Goal: Find specific page/section: Find specific page/section

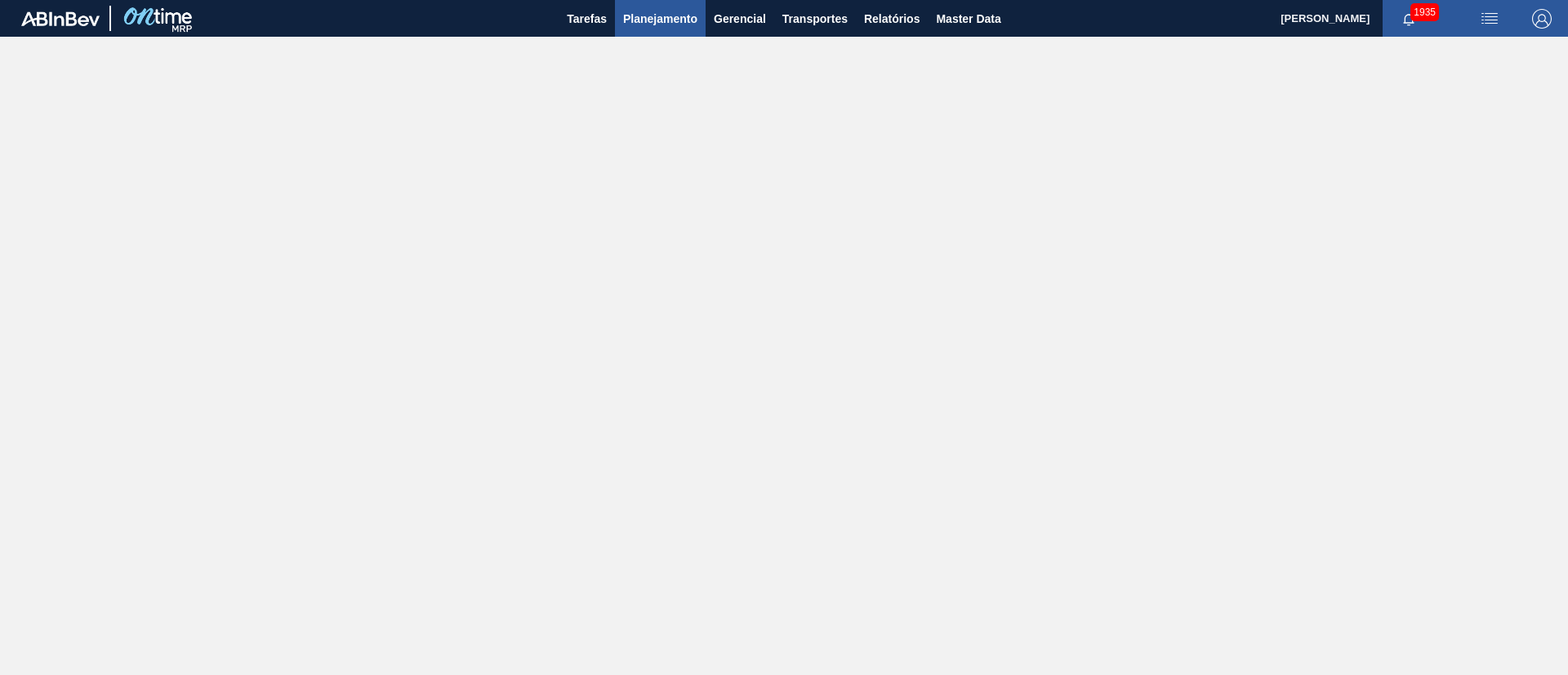
click at [677, 19] on span "Planejamento" at bounding box center [660, 19] width 74 height 20
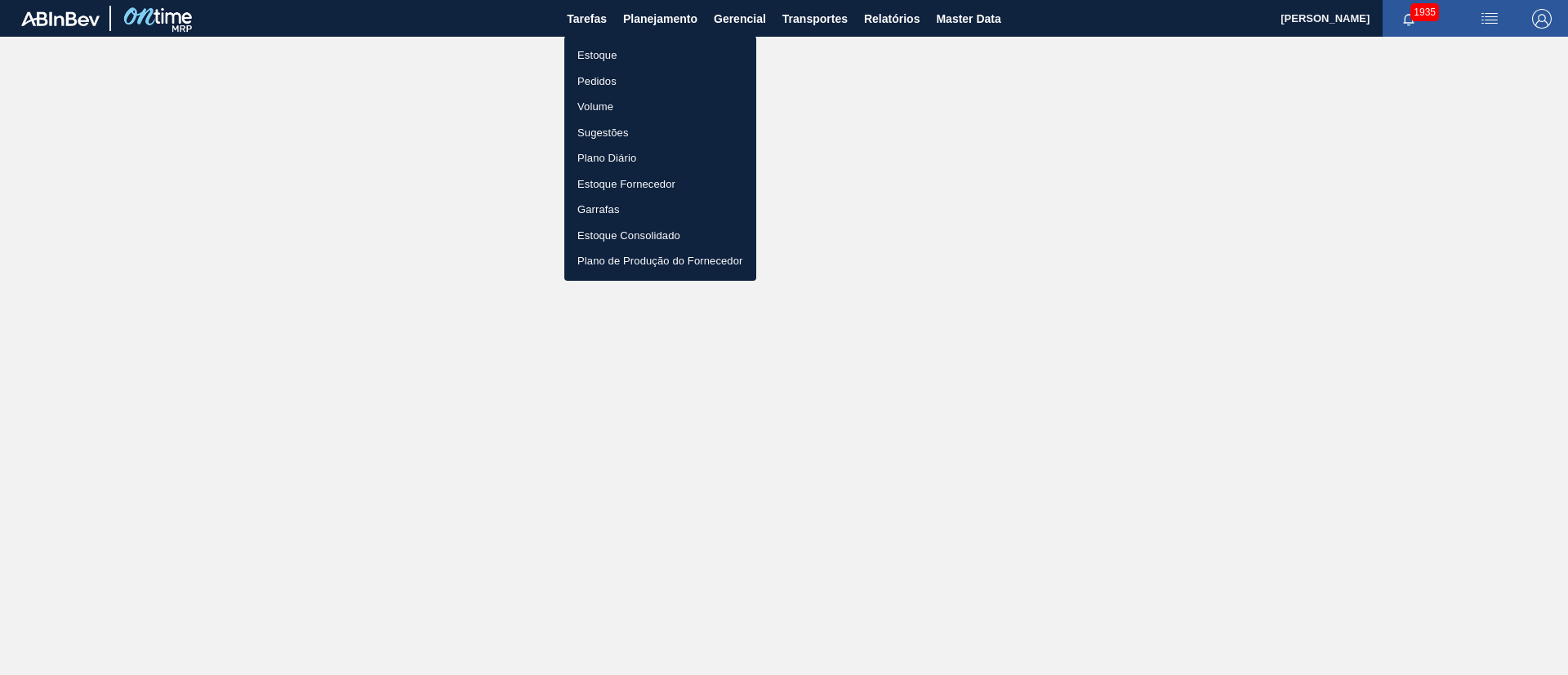
click at [582, 55] on li "Estoque" at bounding box center [660, 55] width 192 height 26
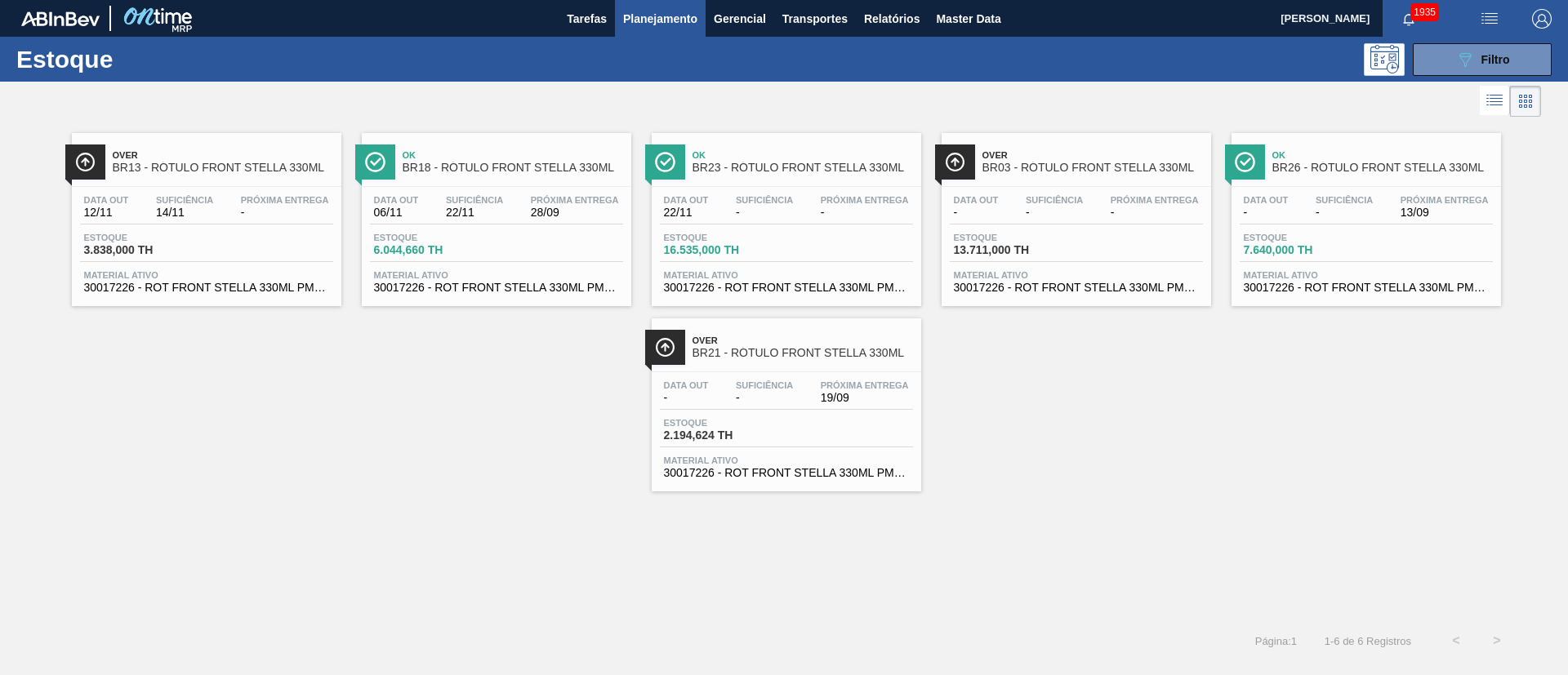
click at [1045, 449] on div "Over BR13 - RÓTULO FRONT STELLA 330ML Data [DATE] Suficiência 14/11 Próxima Ent…" at bounding box center [784, 306] width 1568 height 371
click at [949, 20] on span "Master Data" at bounding box center [968, 19] width 64 height 20
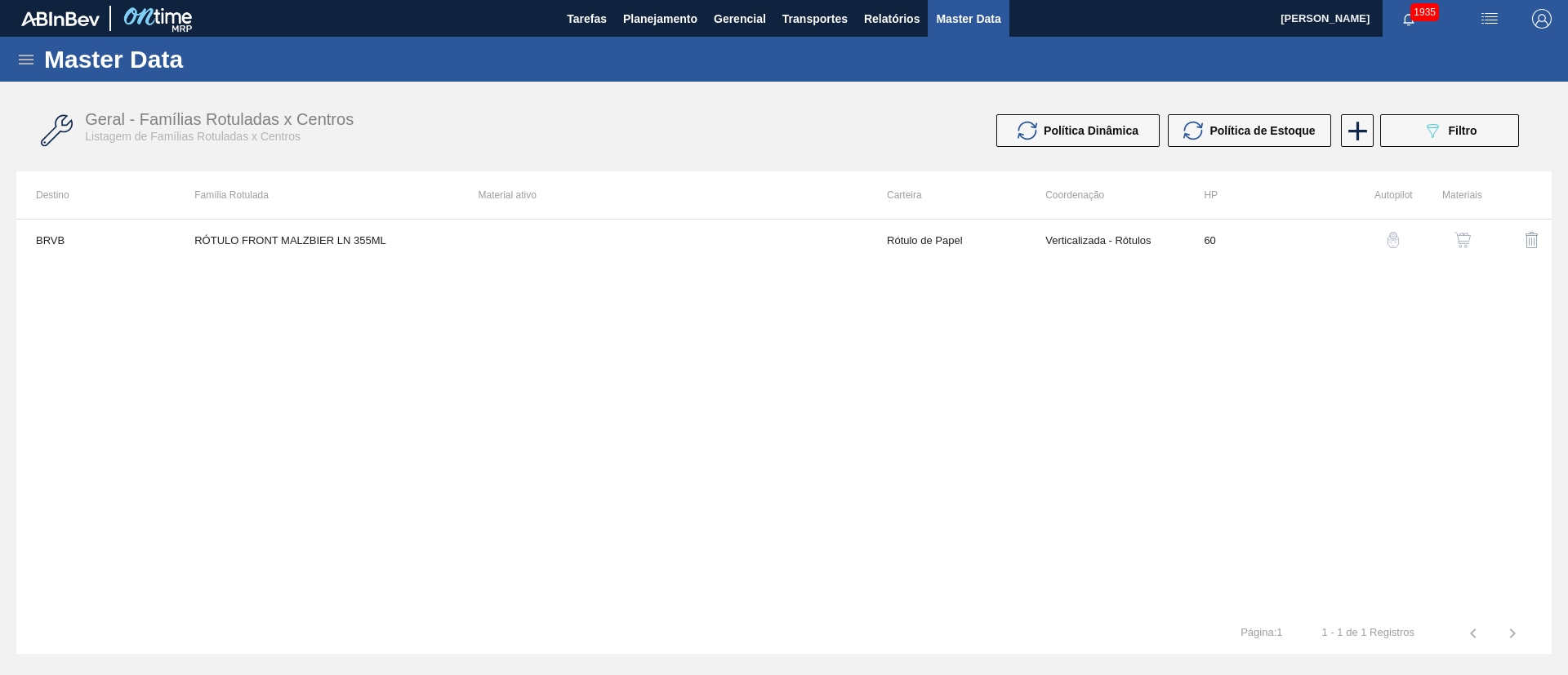
click at [29, 67] on icon at bounding box center [26, 60] width 20 height 20
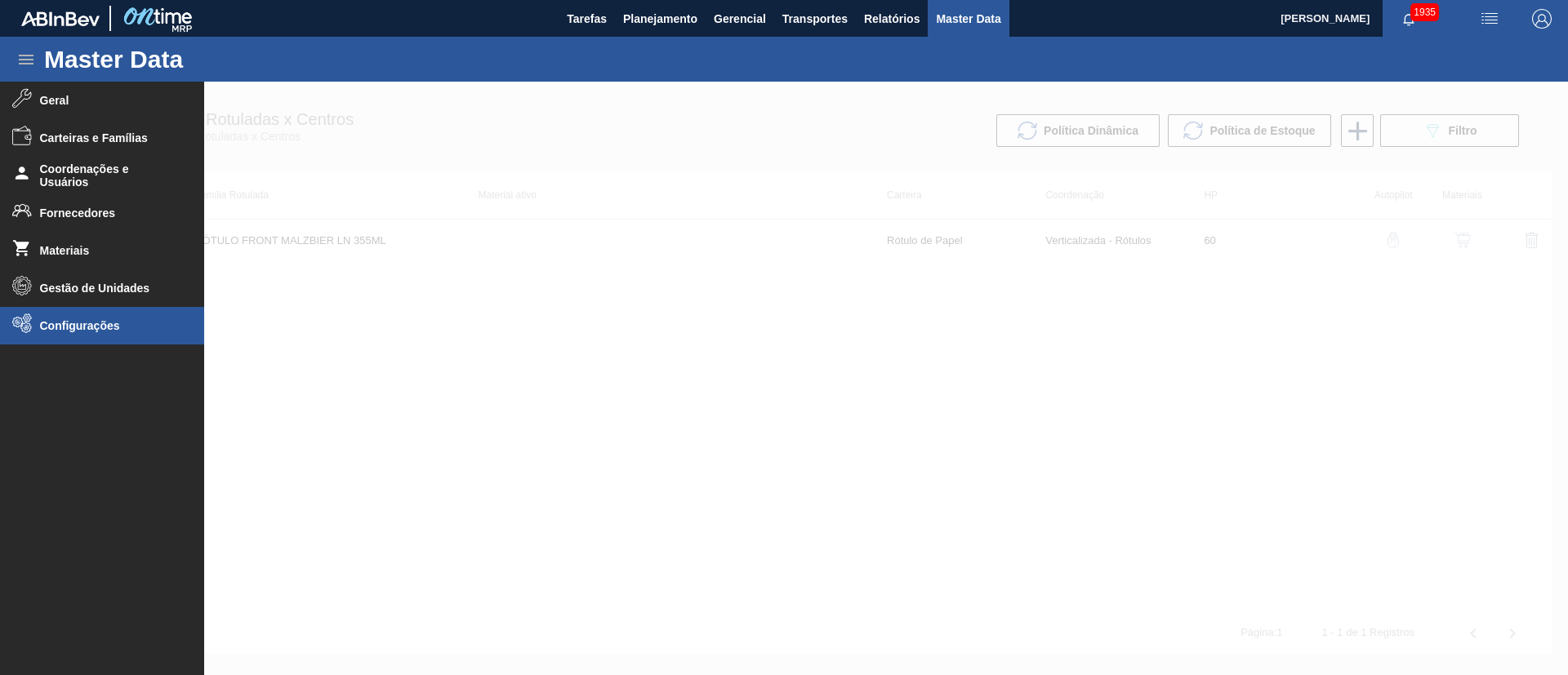
click at [79, 320] on span "Configurações" at bounding box center [107, 326] width 134 height 13
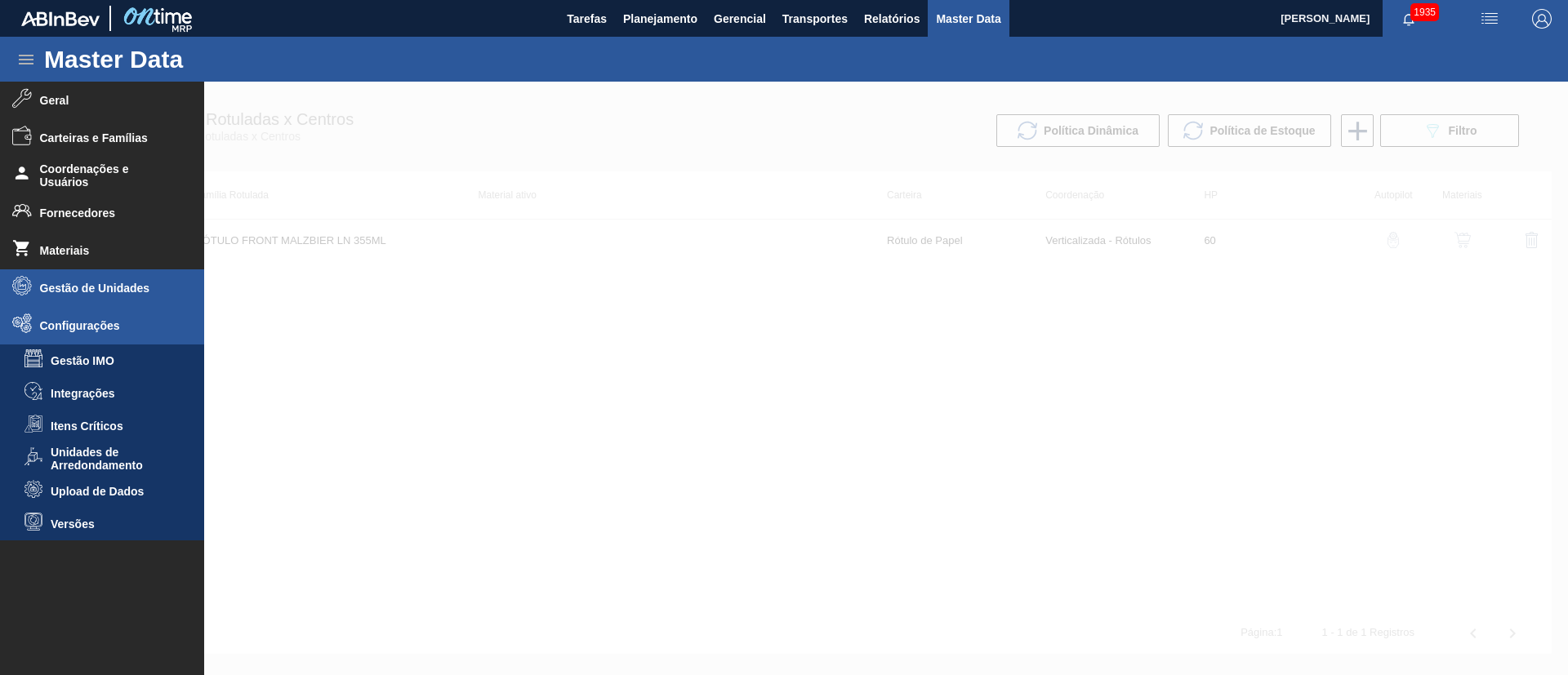
click at [79, 286] on span "Gestão de Unidades" at bounding box center [107, 288] width 134 height 13
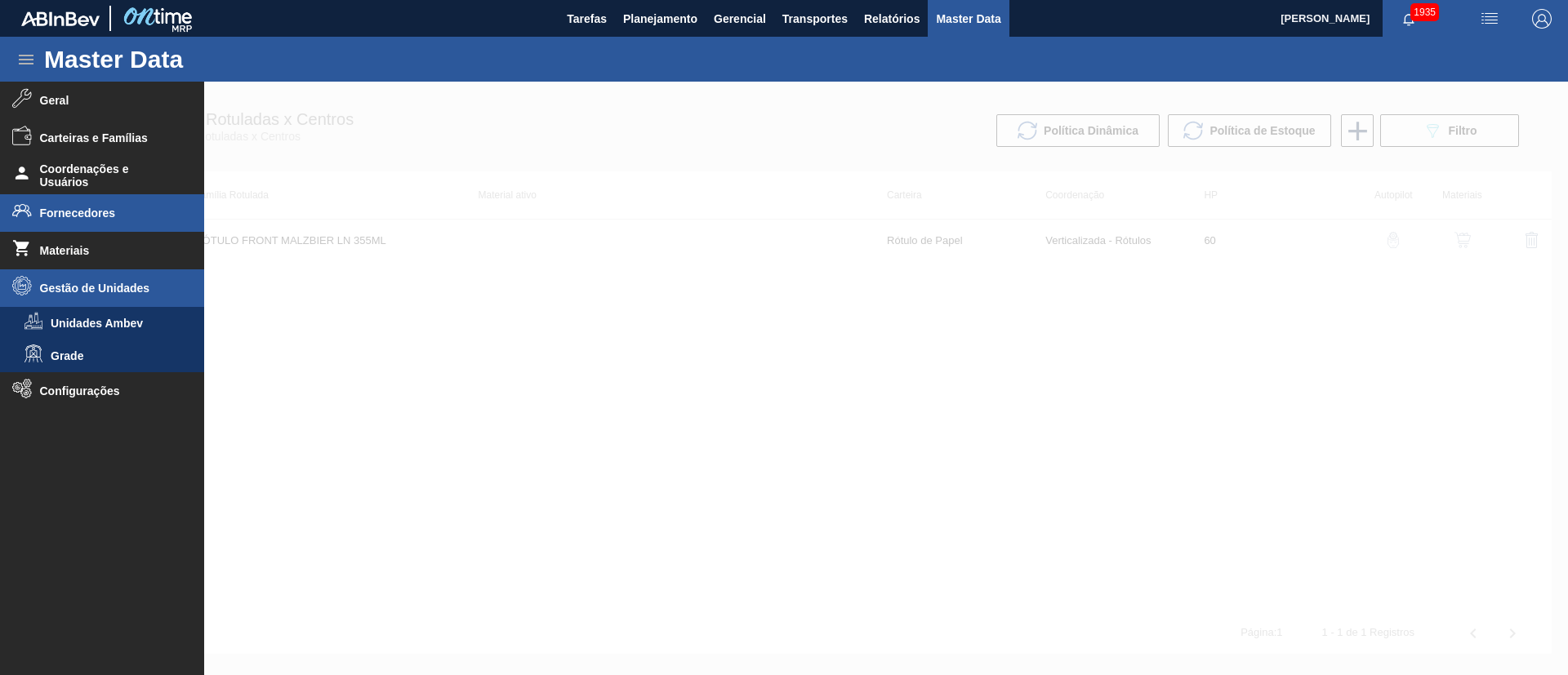
click at [87, 222] on li "Fornecedores" at bounding box center [102, 213] width 204 height 38
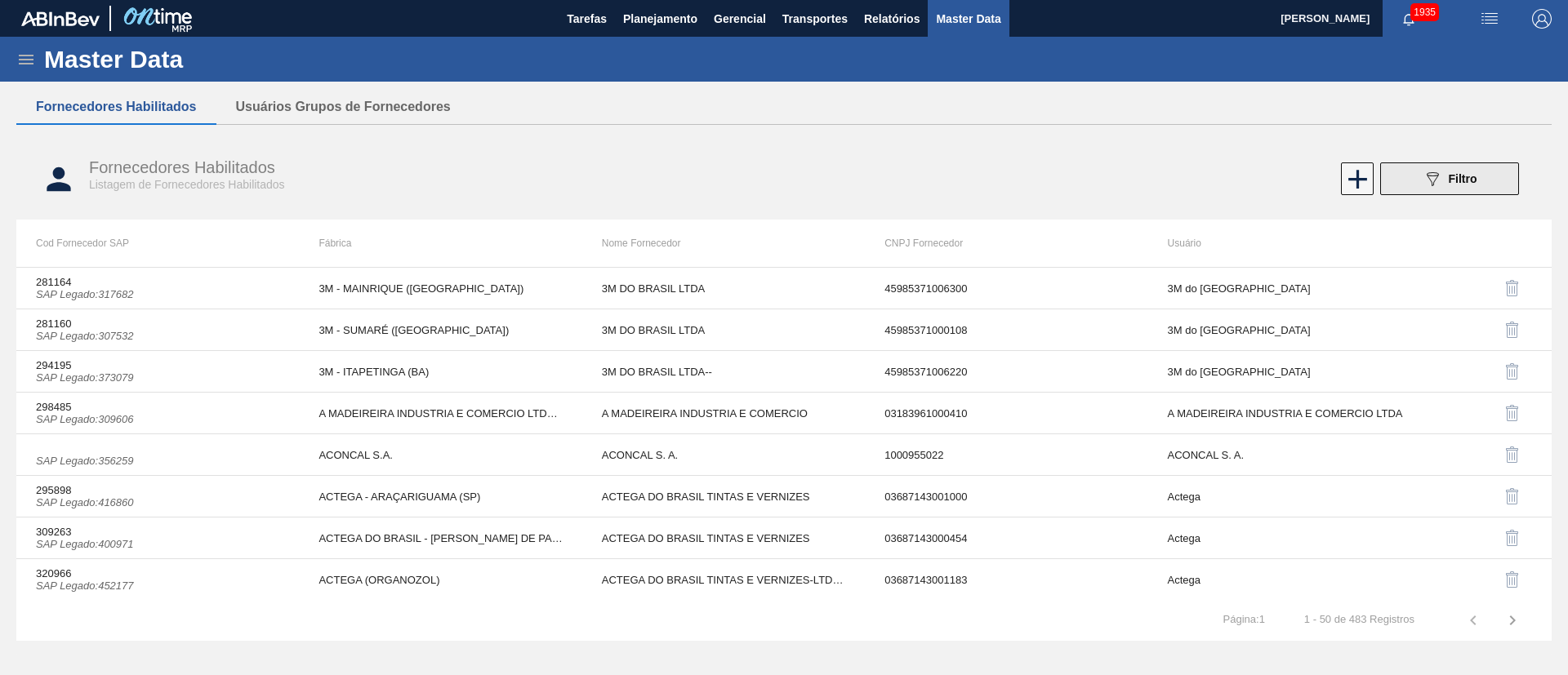
click at [1045, 181] on span "Filtro" at bounding box center [1463, 178] width 29 height 13
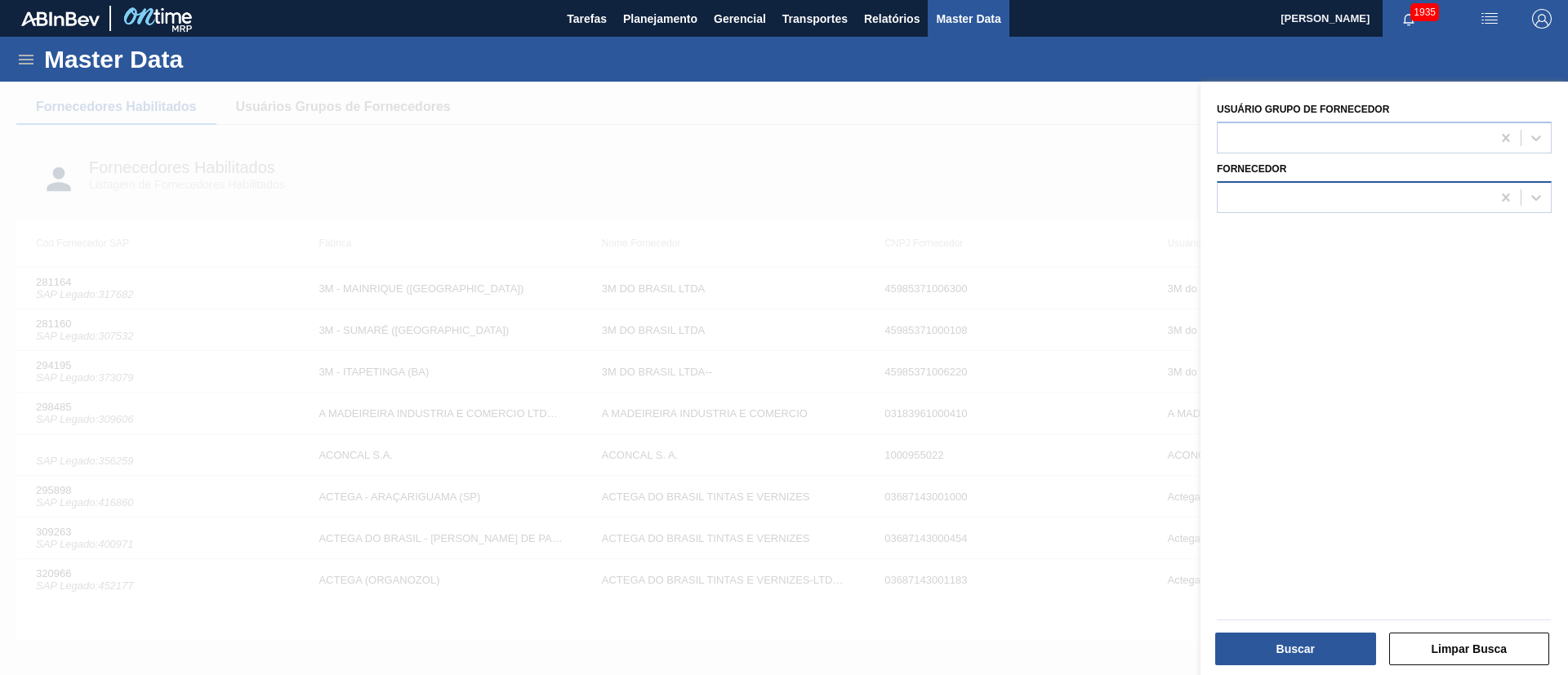
click at [1045, 195] on div at bounding box center [1355, 197] width 274 height 23
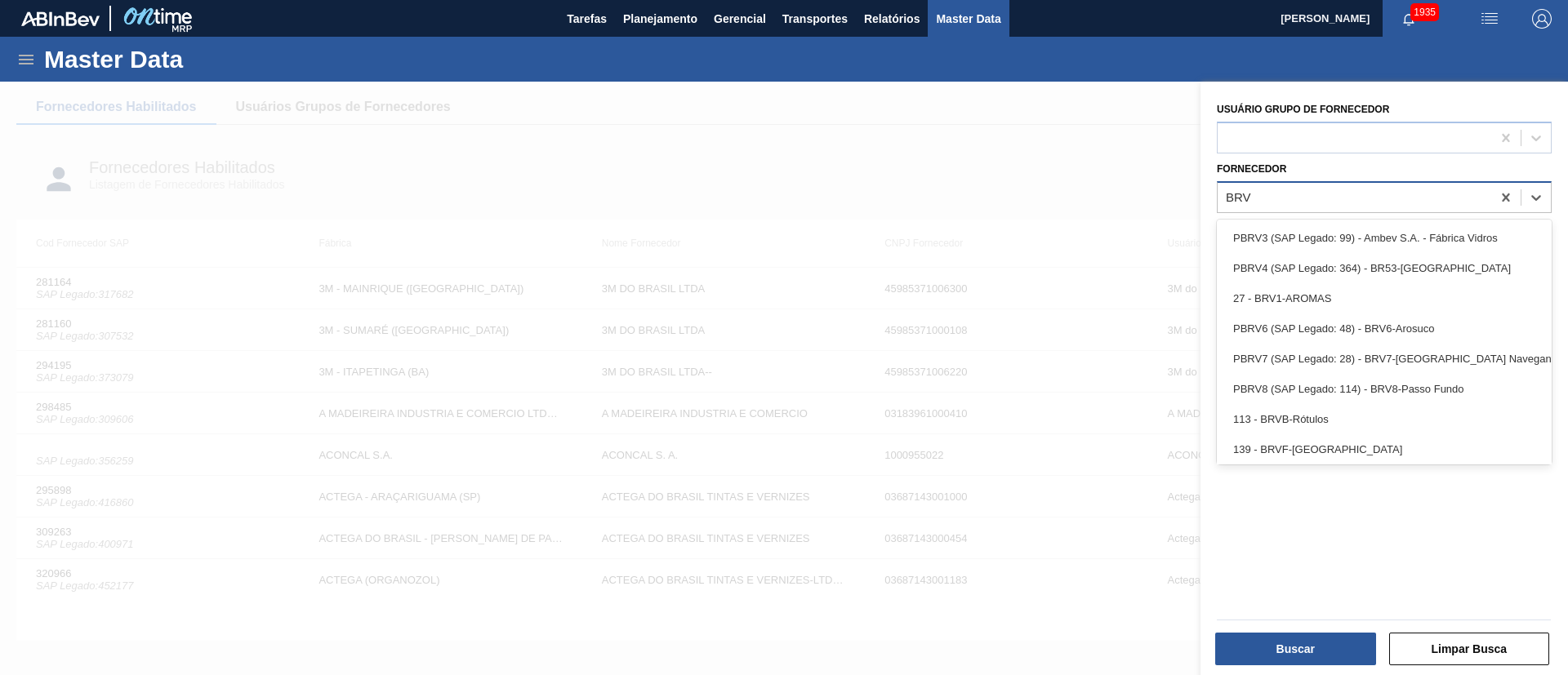
type input "BRVB"
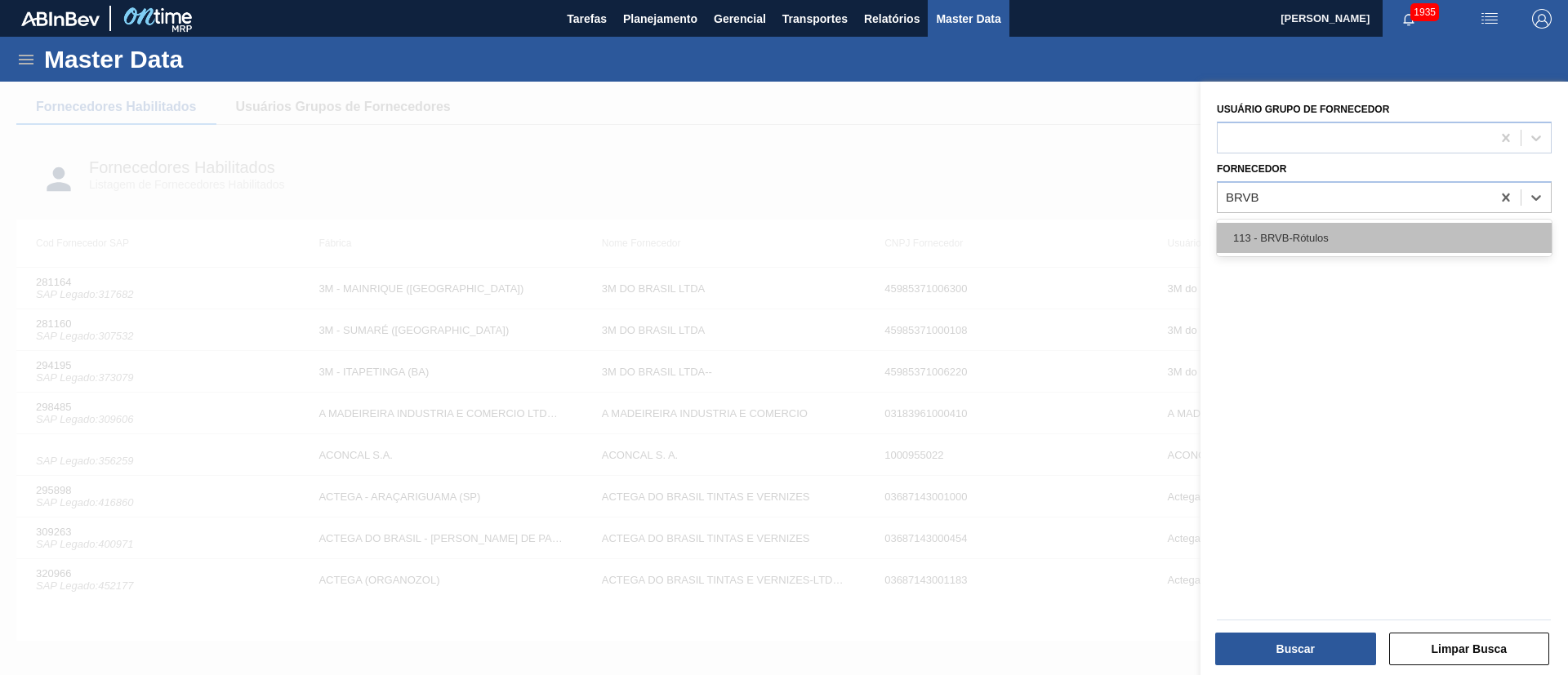
click at [1045, 229] on div "113 - BRVB-Rótulos" at bounding box center [1384, 238] width 335 height 30
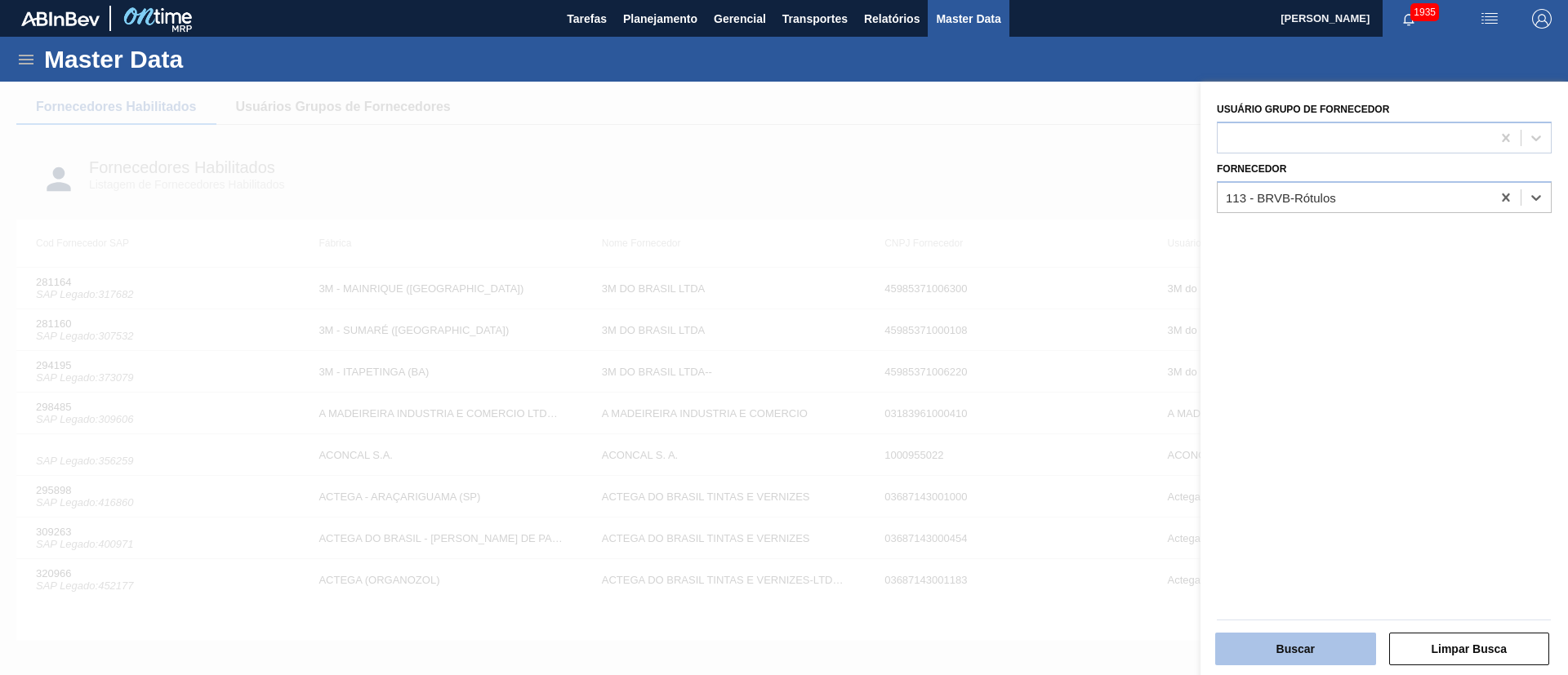
click at [1045, 449] on button "Buscar" at bounding box center [1296, 649] width 161 height 32
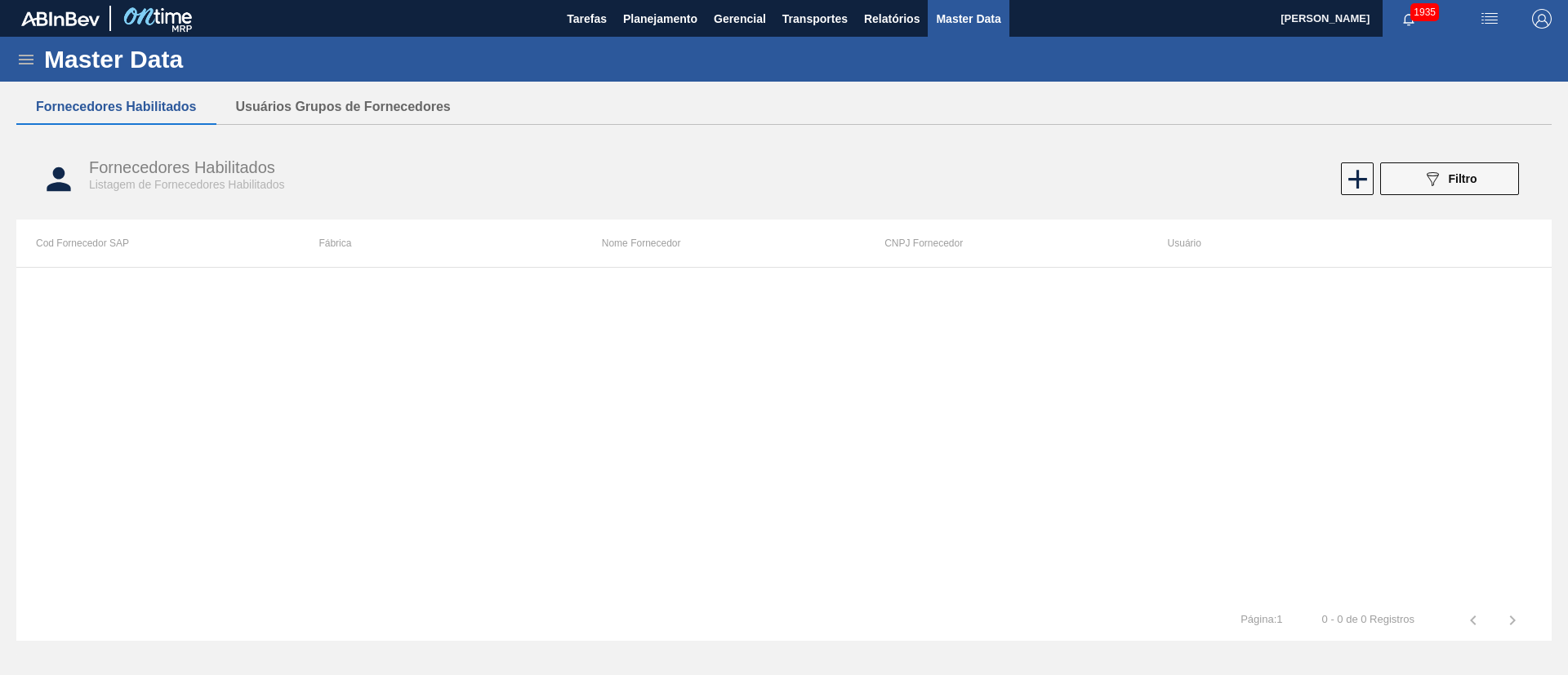
drag, startPoint x: 870, startPoint y: 0, endPoint x: 986, endPoint y: 381, distance: 398.3
click at [984, 387] on div at bounding box center [784, 433] width 1536 height 333
